Goal: Communication & Community: Share content

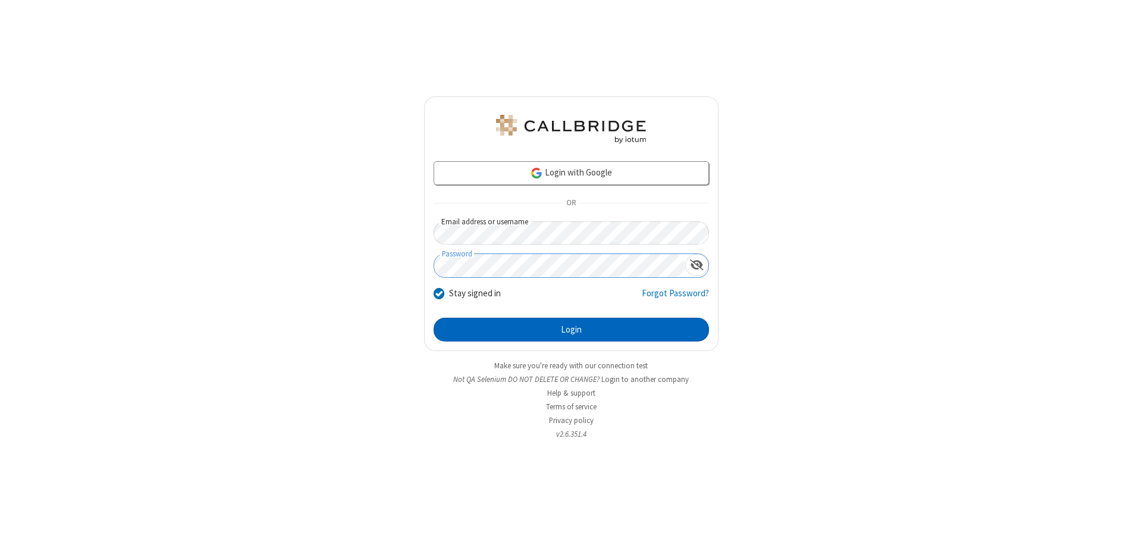
click at [571, 329] on button "Login" at bounding box center [570, 329] width 275 height 24
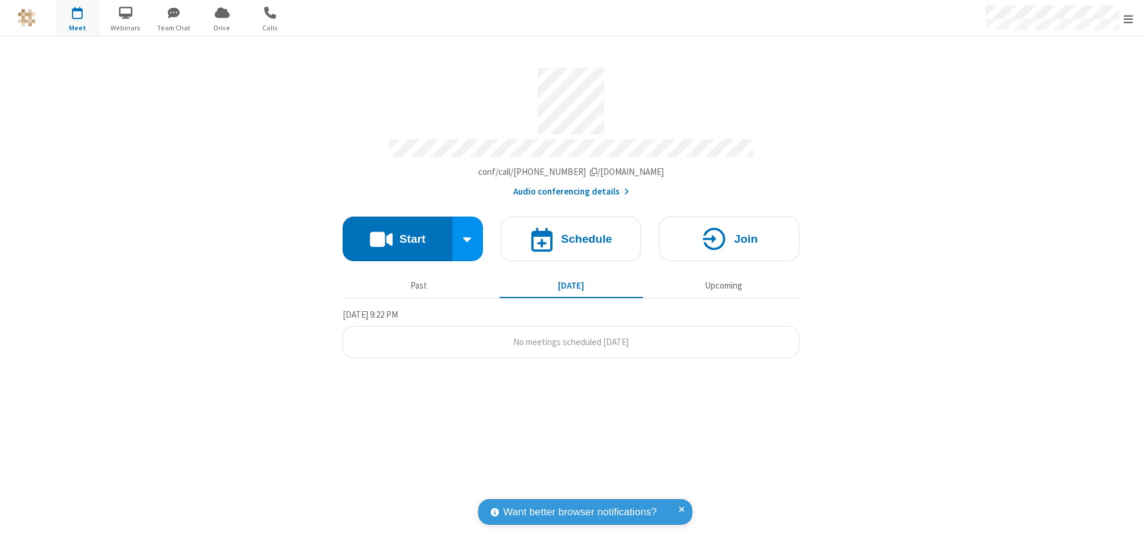
click at [397, 233] on button "Start" at bounding box center [397, 238] width 110 height 45
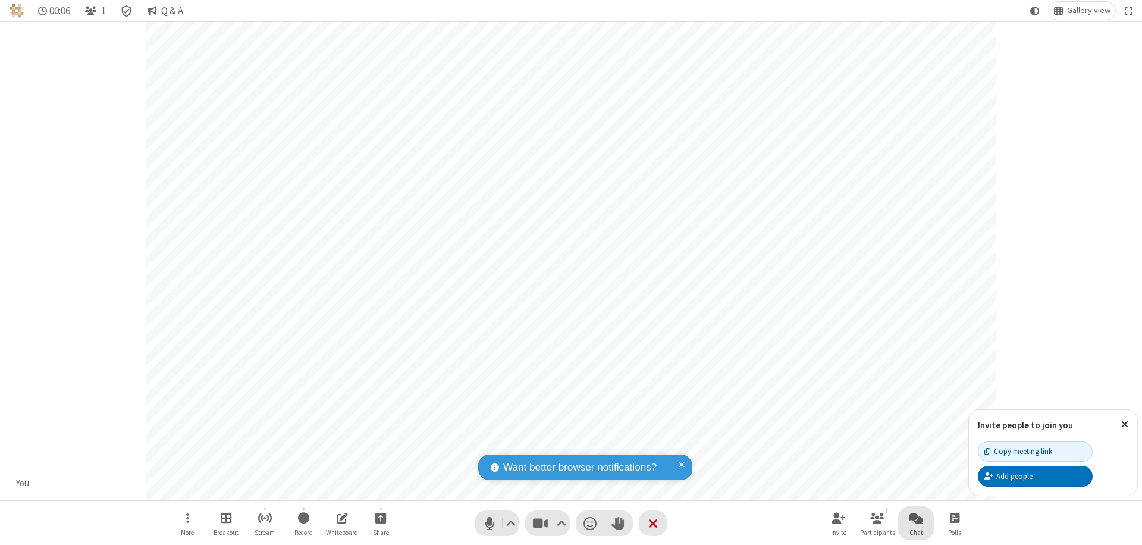
click at [916, 517] on span "Open chat" at bounding box center [915, 517] width 14 height 15
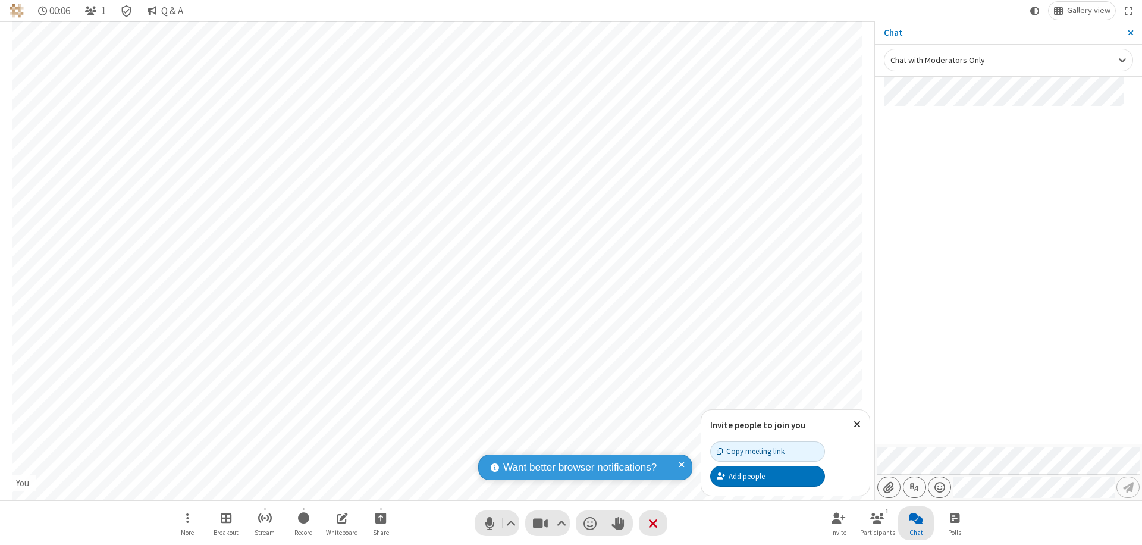
type input "C:\fakepath\doc_test.docx"
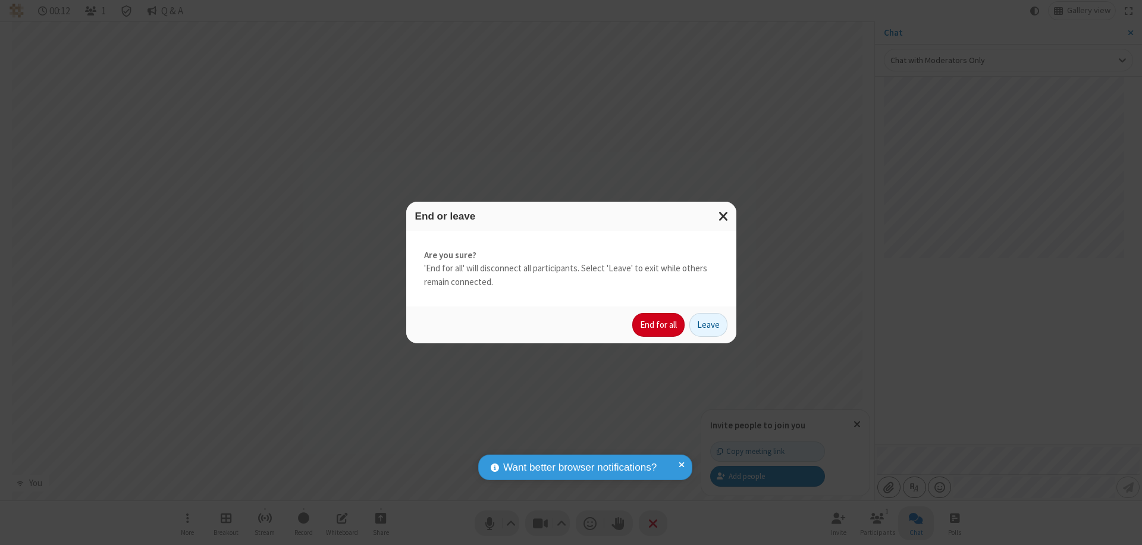
click at [659, 325] on button "End for all" at bounding box center [658, 325] width 52 height 24
